Goal: Information Seeking & Learning: Learn about a topic

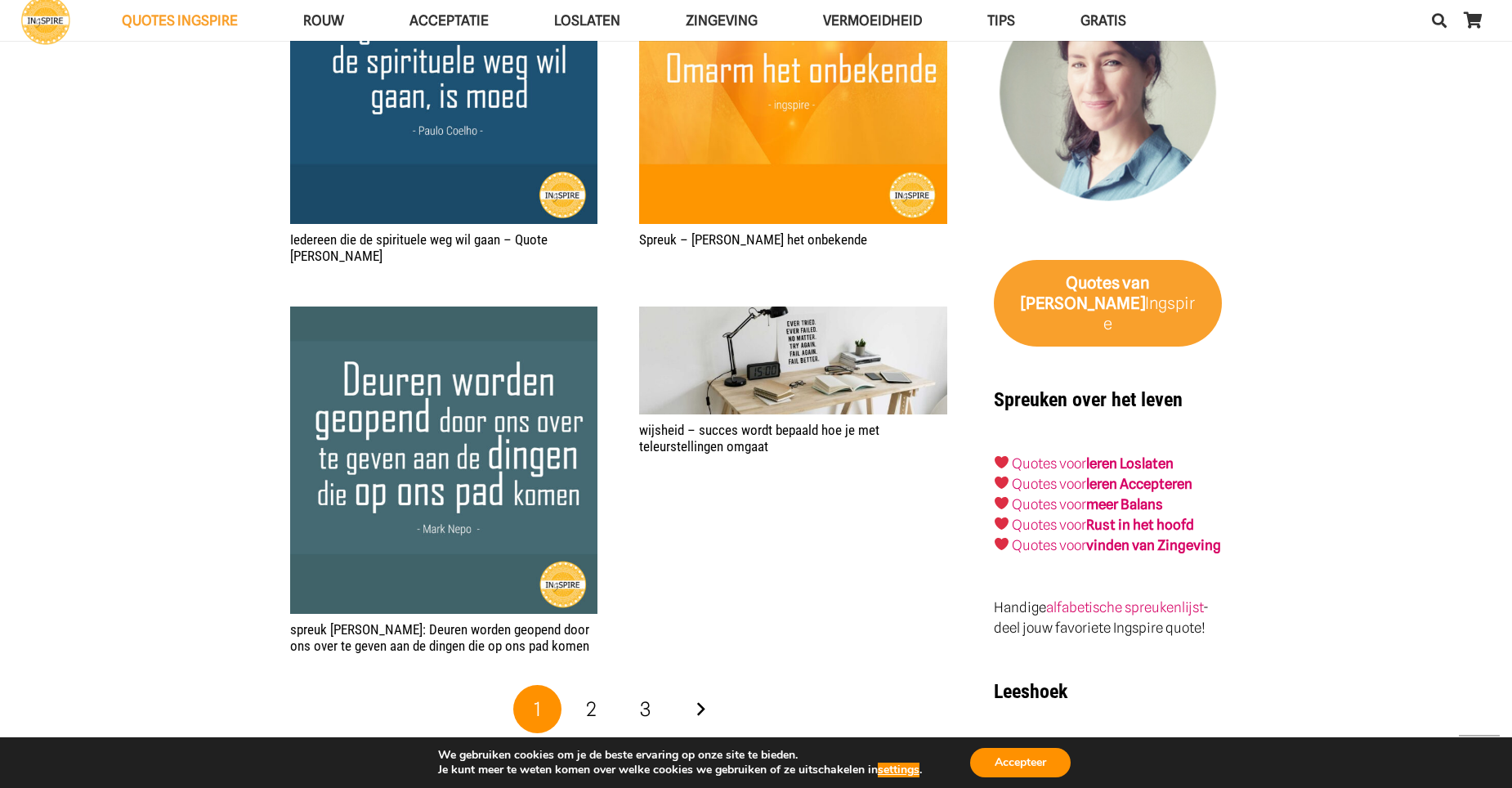
scroll to position [2780, 0]
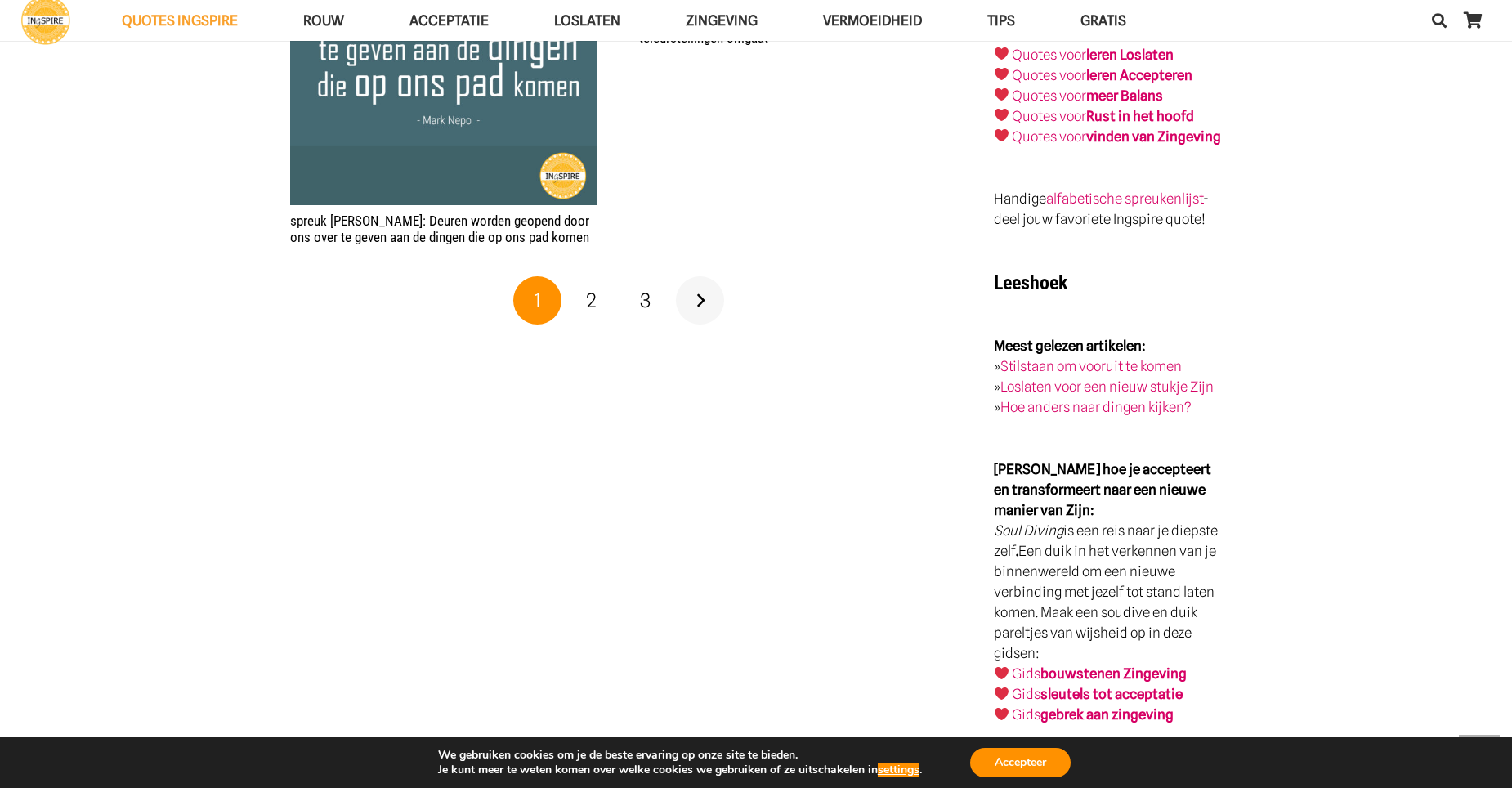
click at [704, 280] on link "Volgende" at bounding box center [701, 301] width 49 height 49
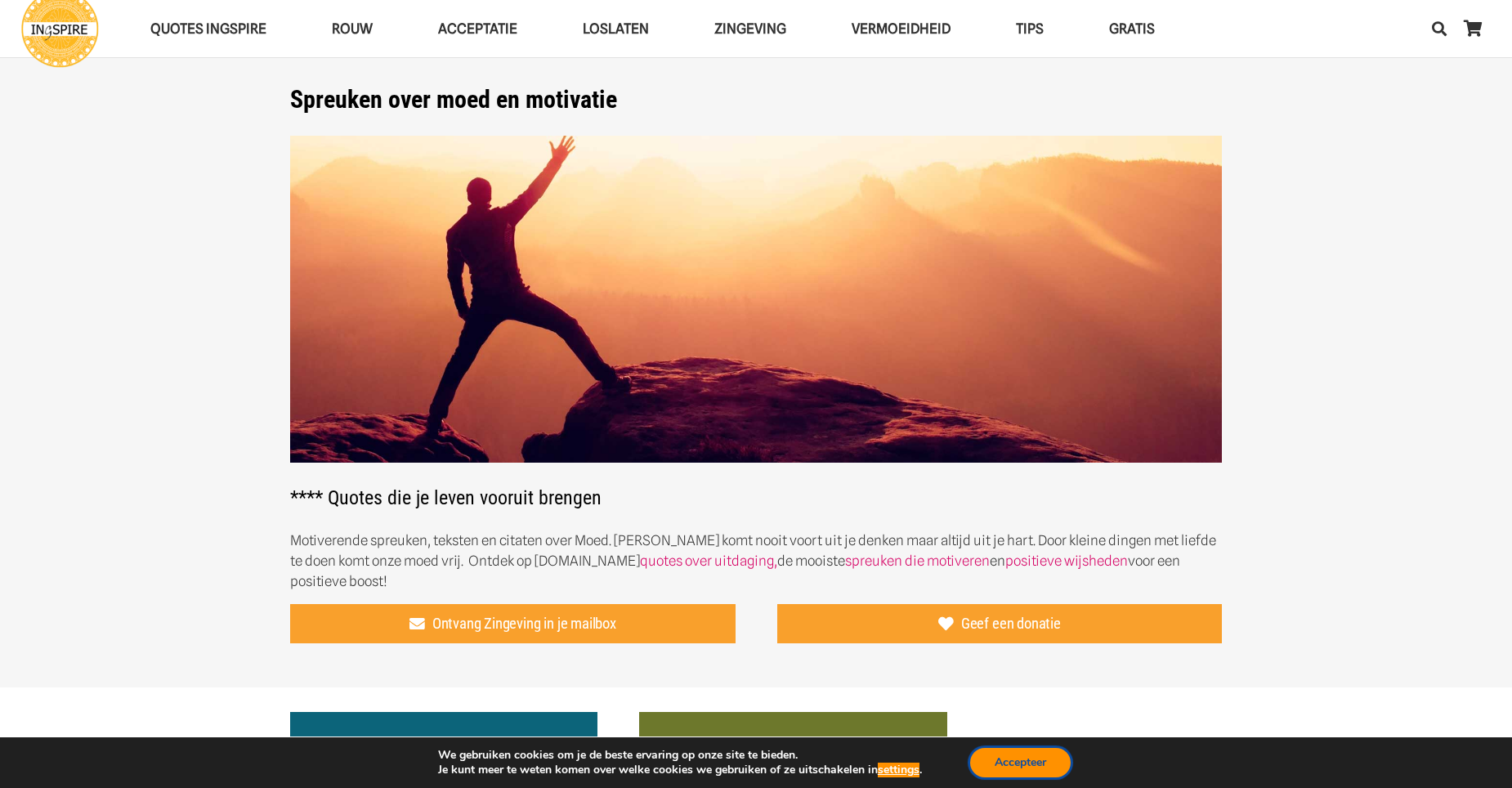
click at [1029, 769] on button "Accepteer" at bounding box center [1020, 763] width 101 height 29
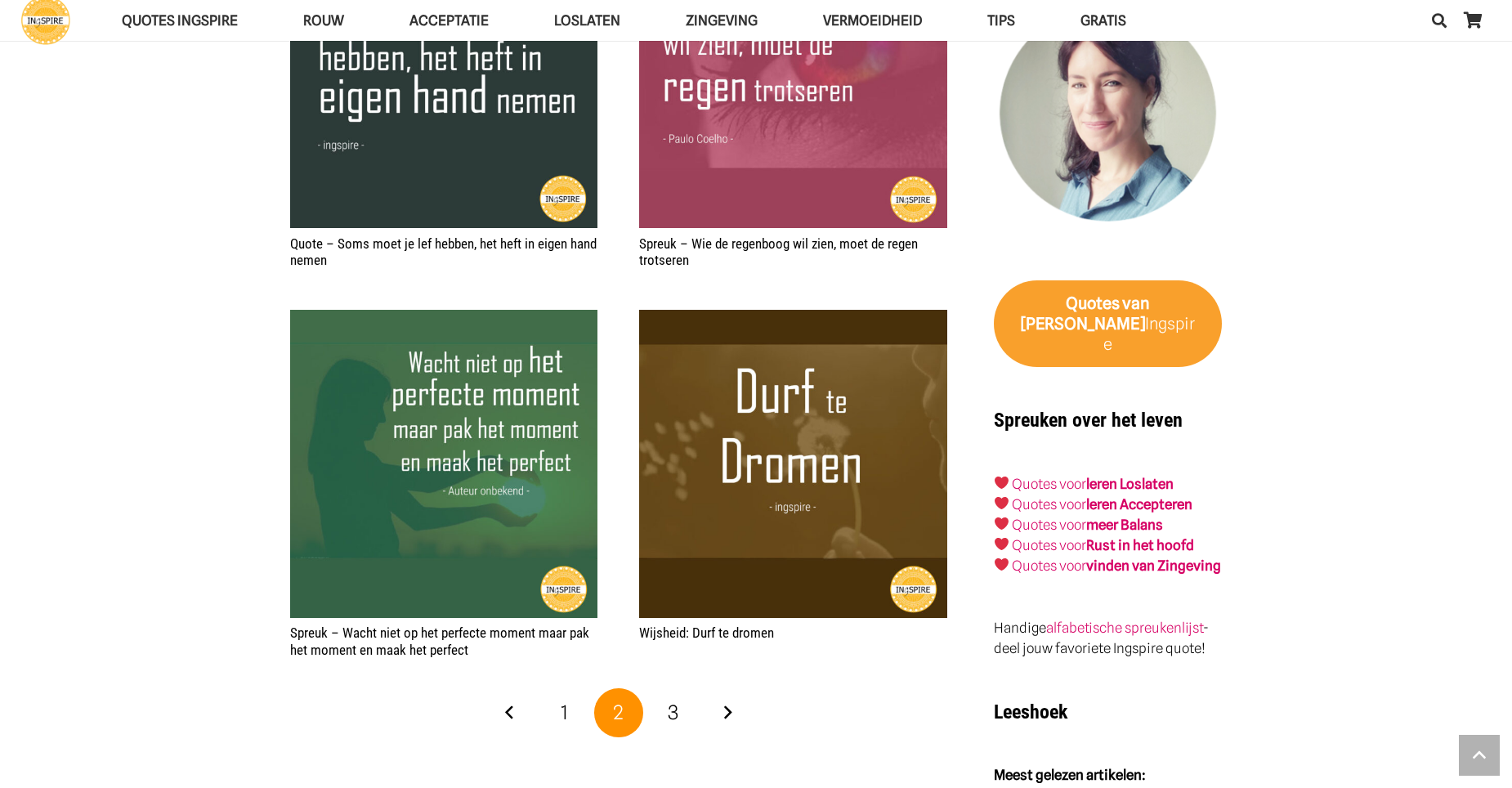
scroll to position [2617, 0]
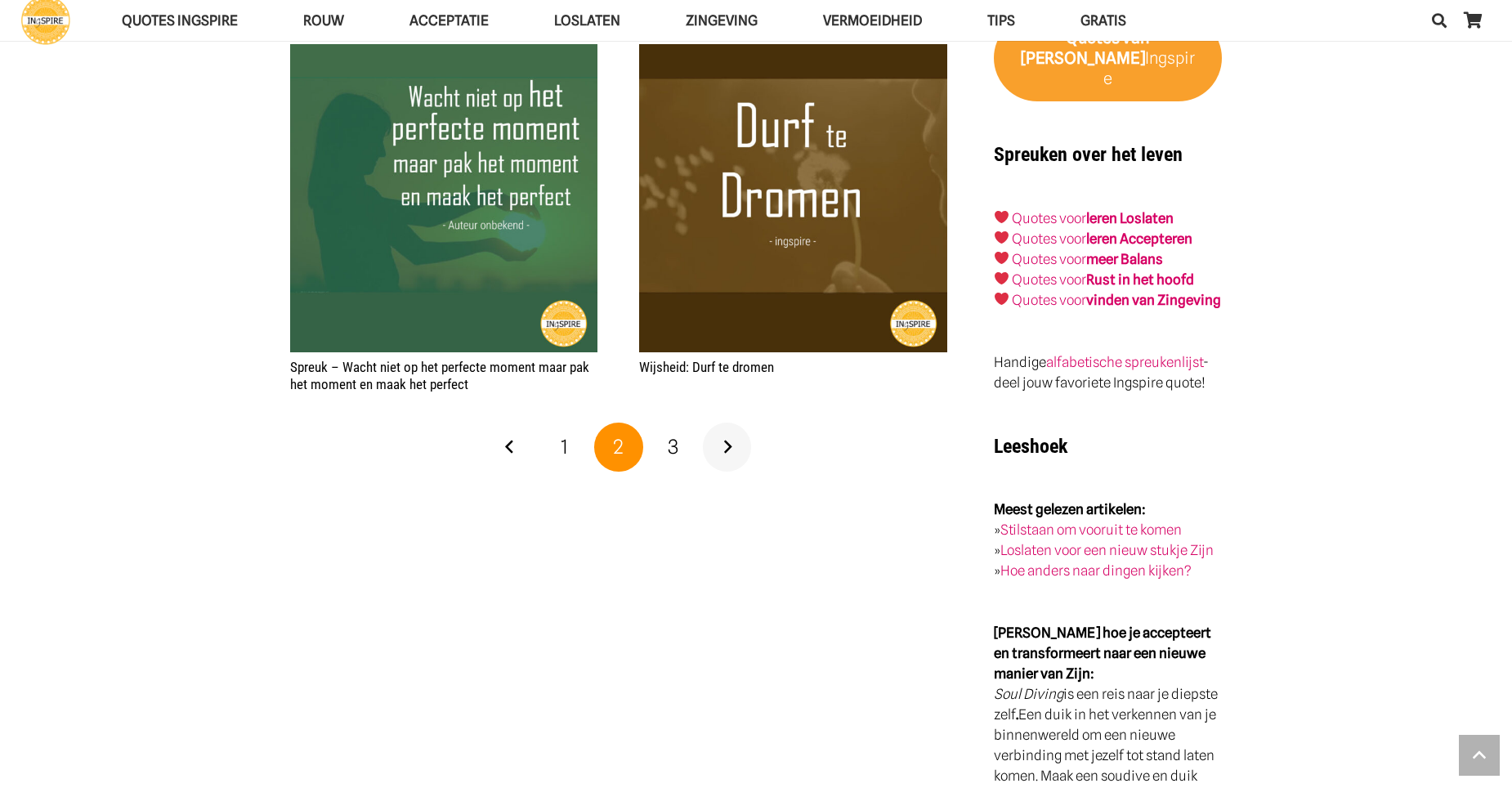
click at [722, 429] on link "Volgende" at bounding box center [728, 447] width 49 height 49
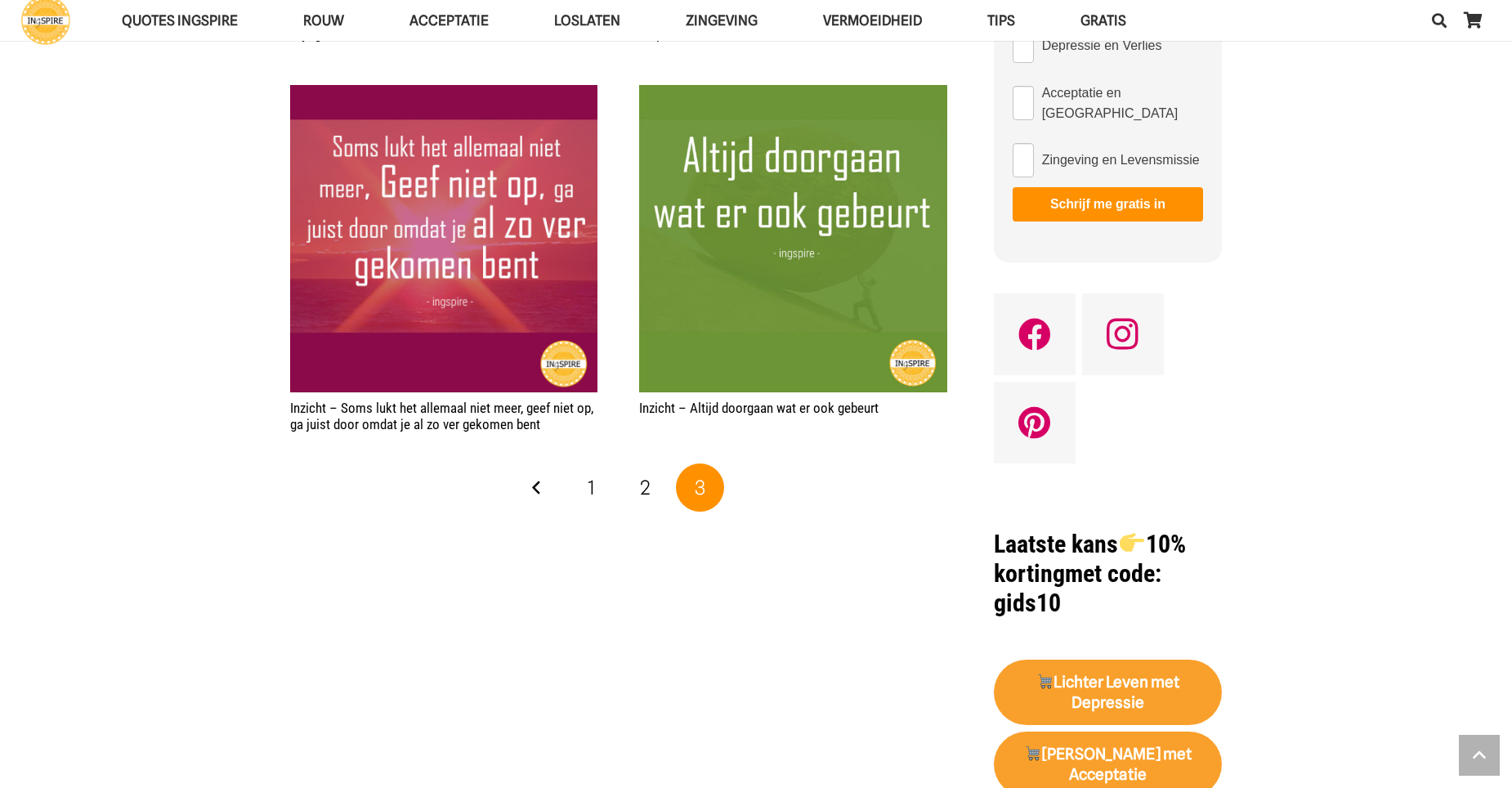
scroll to position [1063, 0]
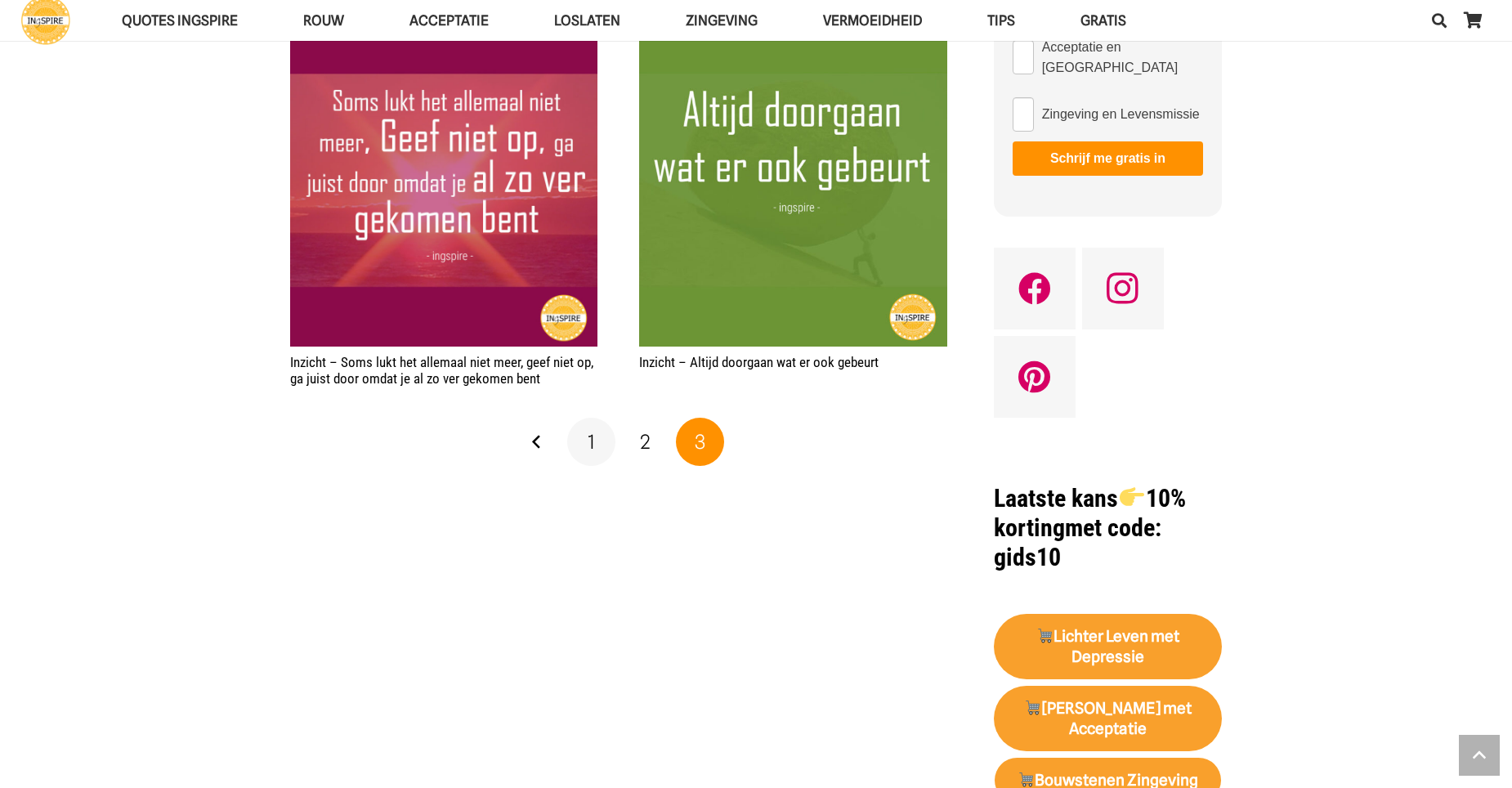
click at [598, 419] on link "1" at bounding box center [592, 442] width 49 height 49
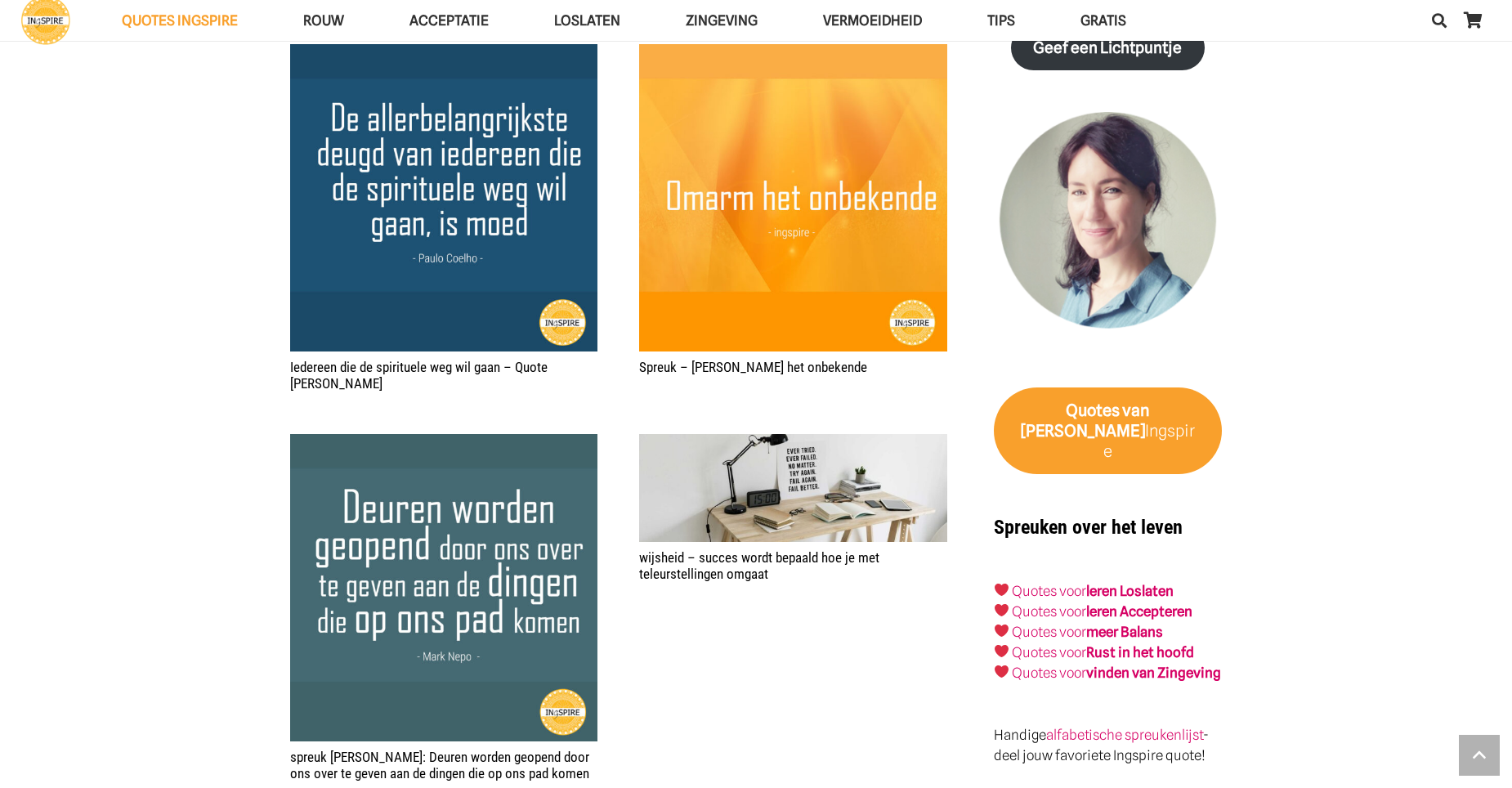
scroll to position [2289, 0]
